Goal: Transaction & Acquisition: Purchase product/service

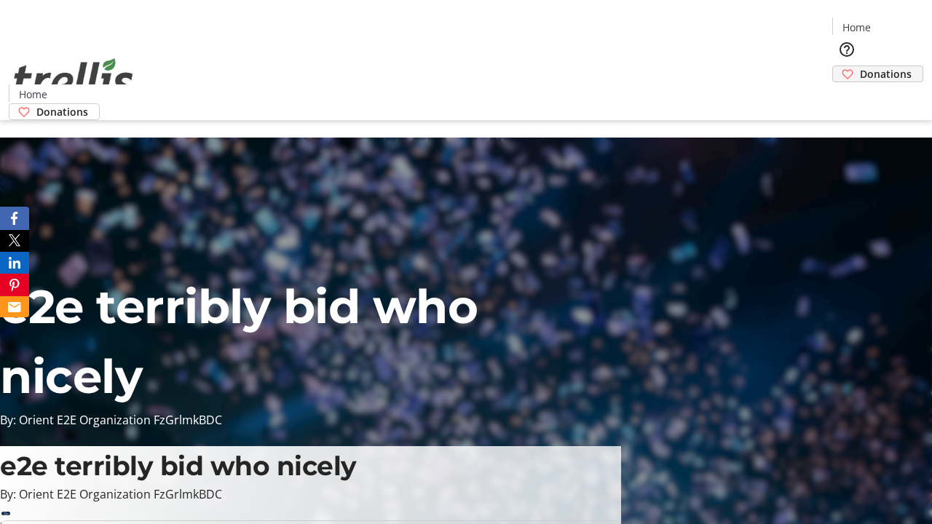
click at [859, 66] on span "Donations" at bounding box center [885, 73] width 52 height 15
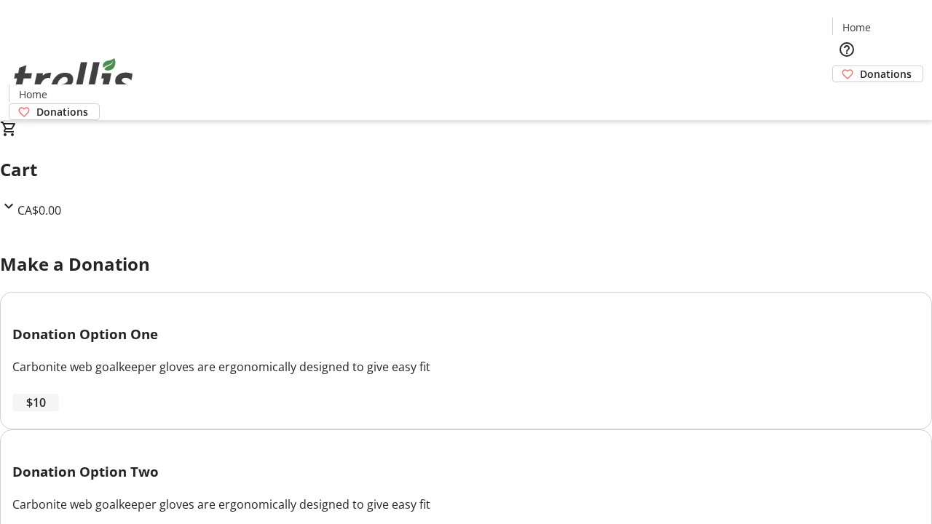
click at [46, 411] on span "$10" at bounding box center [36, 402] width 20 height 17
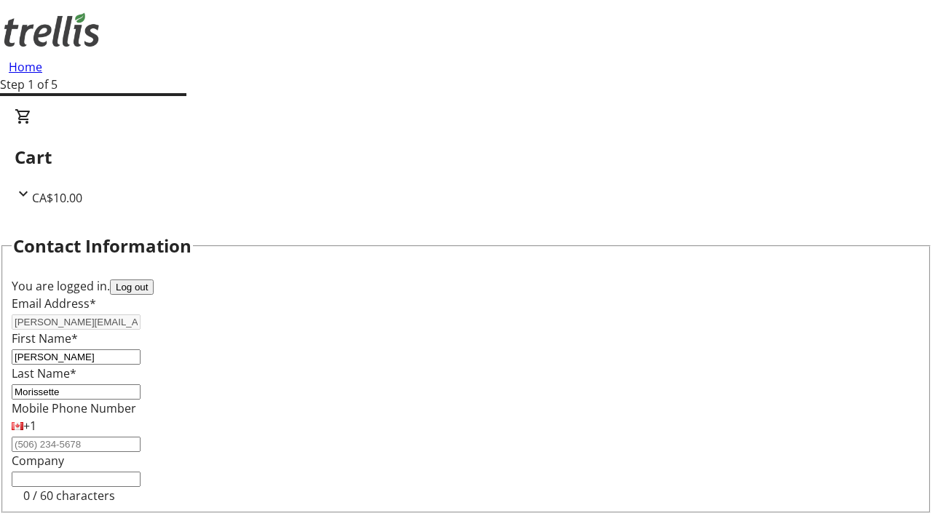
select select "CA"
type input "[STREET_ADDRESS][PERSON_NAME]"
type input "Kelowna"
select select "BC"
type input "Kelowna"
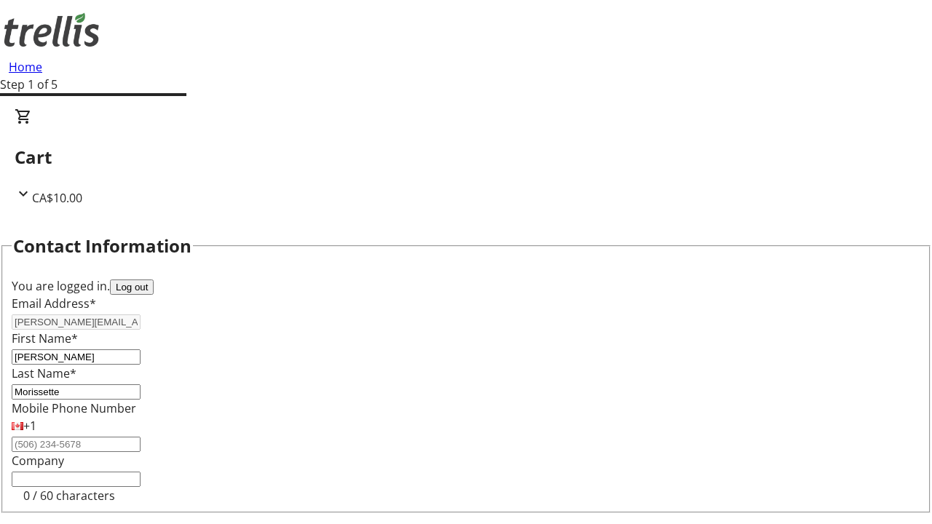
type input "V1Y 0C2"
